Goal: Task Accomplishment & Management: Manage account settings

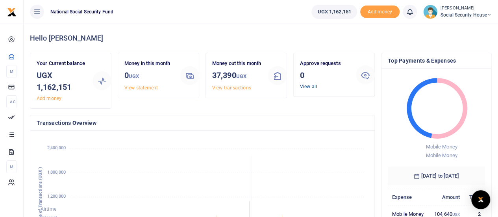
click at [304, 86] on link "View all" at bounding box center [308, 87] width 17 height 6
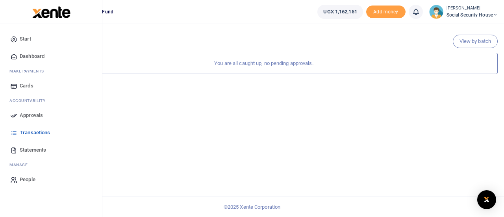
click at [28, 115] on span "Approvals" at bounding box center [31, 115] width 23 height 8
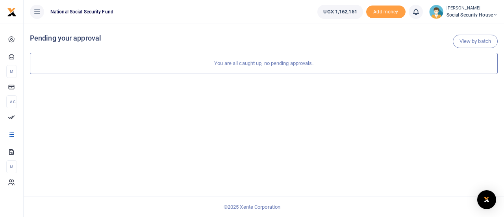
click at [226, 110] on div "View by batch Pending your approval You are all caught up, no pending approvals." at bounding box center [264, 120] width 481 height 193
click at [38, 12] on icon at bounding box center [37, 11] width 8 height 9
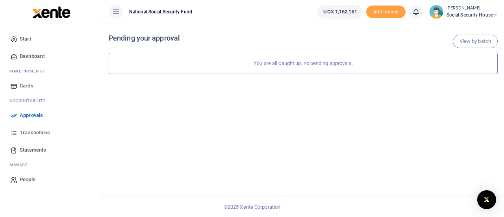
click at [30, 130] on span "Transactions" at bounding box center [35, 133] width 30 height 8
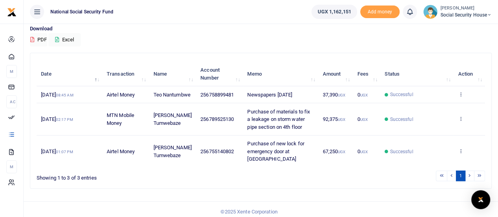
scroll to position [72, 0]
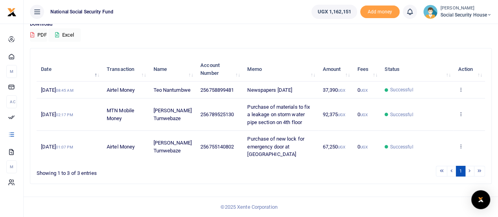
click at [470, 172] on li at bounding box center [470, 171] width 9 height 11
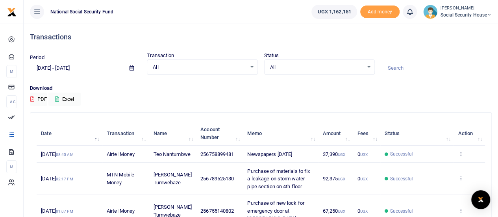
scroll to position [0, 0]
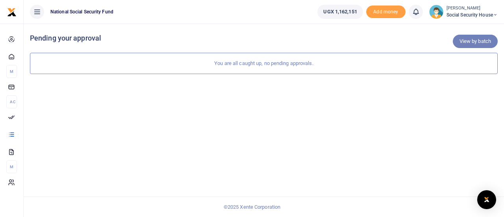
click at [467, 42] on link "View by batch" at bounding box center [475, 41] width 45 height 13
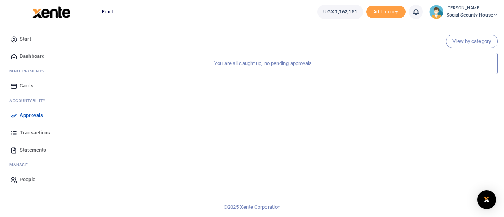
click at [39, 116] on span "Approvals" at bounding box center [31, 115] width 23 height 8
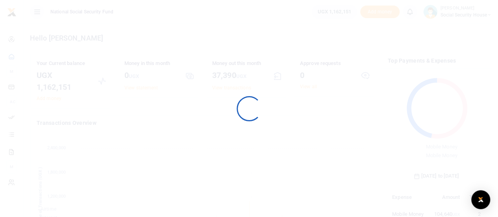
scroll to position [110, 91]
